Goal: Browse casually

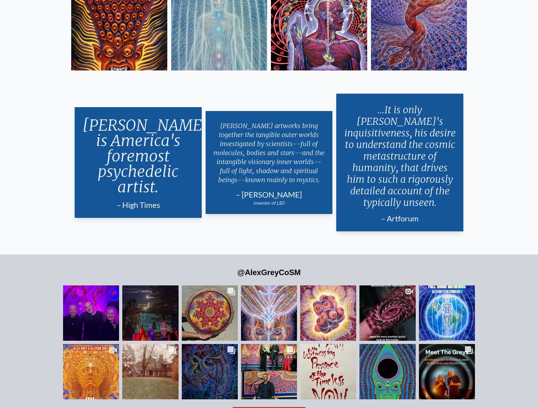
scroll to position [1514, 0]
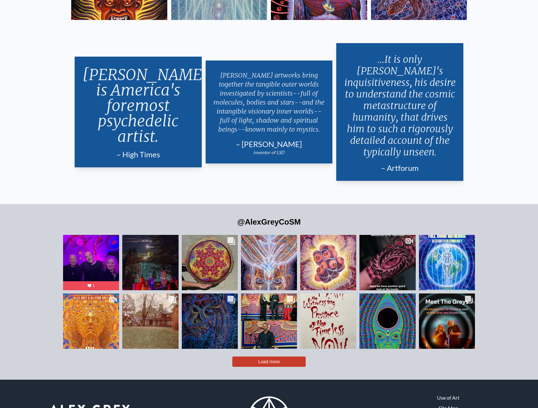
click at [286, 357] on button "Load more" at bounding box center [268, 362] width 73 height 10
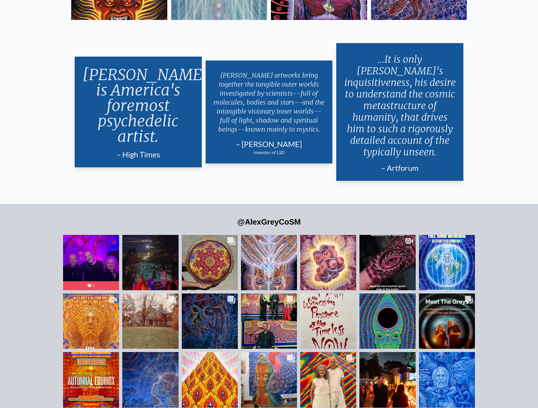
scroll to position [1552, 0]
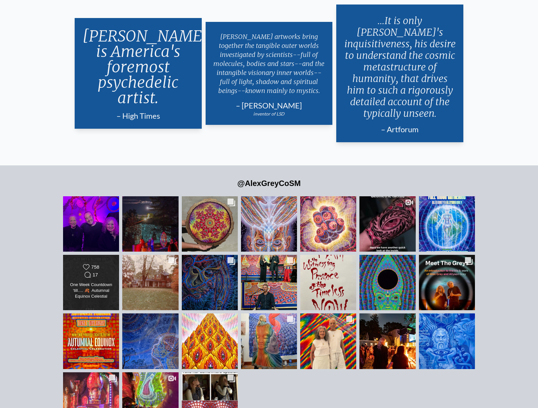
click at [88, 282] on div "One Week Countdown ‘till…. 🍂 Autumnal Equinox Celestial Celebration 🍂 🗓 [DATE] …" at bounding box center [91, 291] width 45 height 18
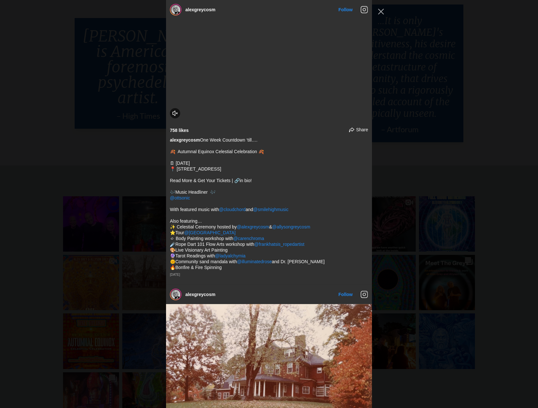
click at [375, 10] on div "alexgreycosm Follow" at bounding box center [269, 204] width 538 height 408
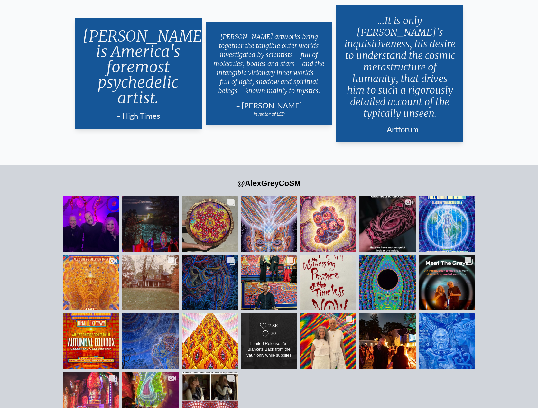
click at [280, 341] on div "Limited Release: Art Blankets Back from the vault only while supplies last: The…" at bounding box center [268, 350] width 45 height 18
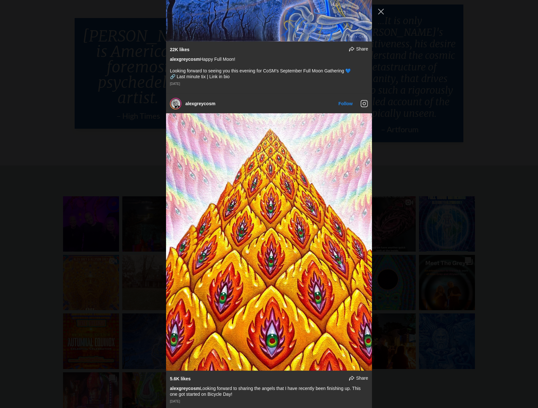
scroll to position [2731, 0]
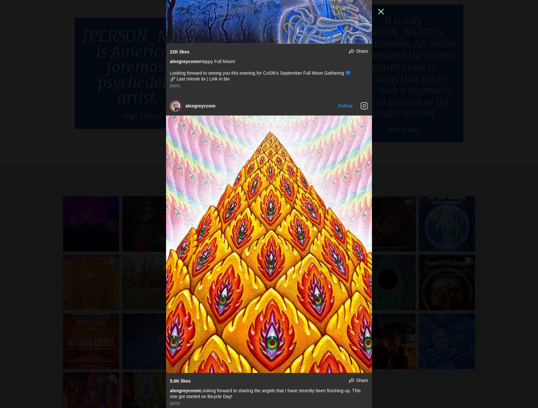
click at [385, 10] on button "Close Instagram Feed Popup" at bounding box center [381, 11] width 10 height 10
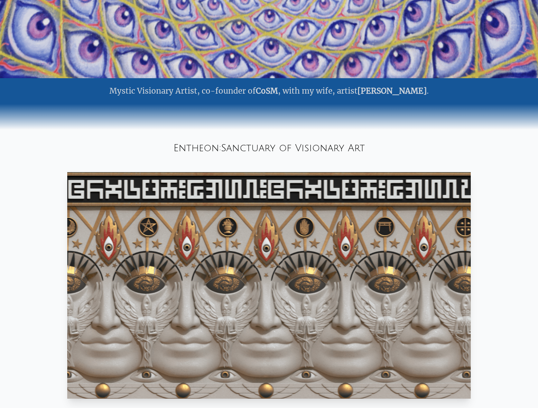
scroll to position [334, 0]
